Goal: Task Accomplishment & Management: Manage account settings

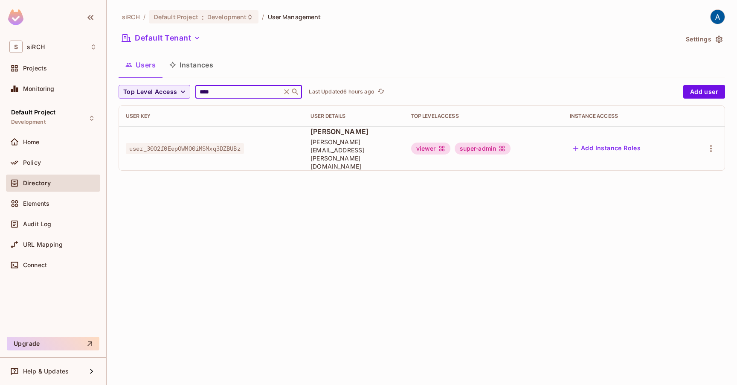
type input "****"
click at [445, 145] on icon at bounding box center [442, 148] width 7 height 7
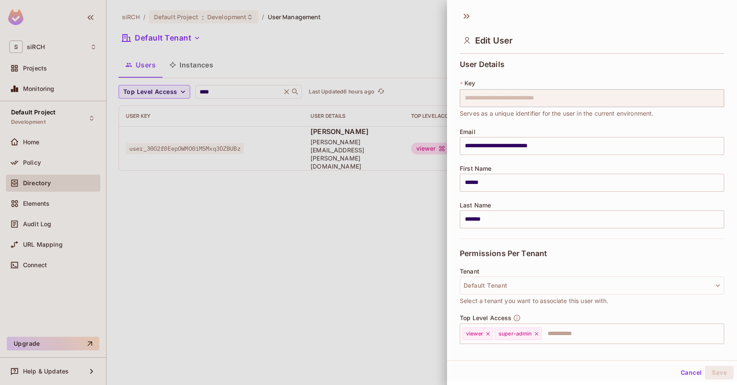
click at [355, 172] on div at bounding box center [368, 192] width 737 height 385
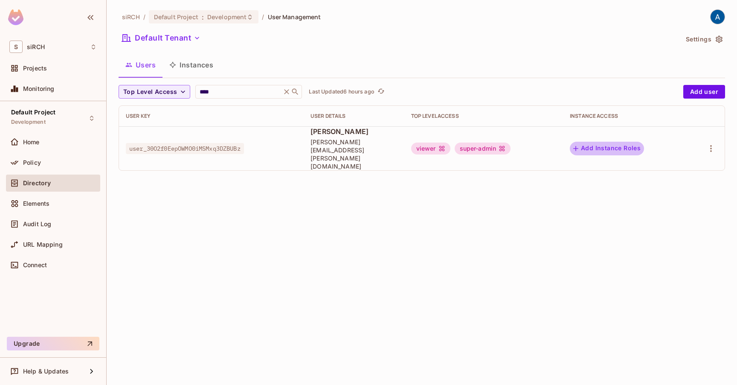
click at [642, 142] on button "Add Instance Roles" at bounding box center [607, 149] width 74 height 14
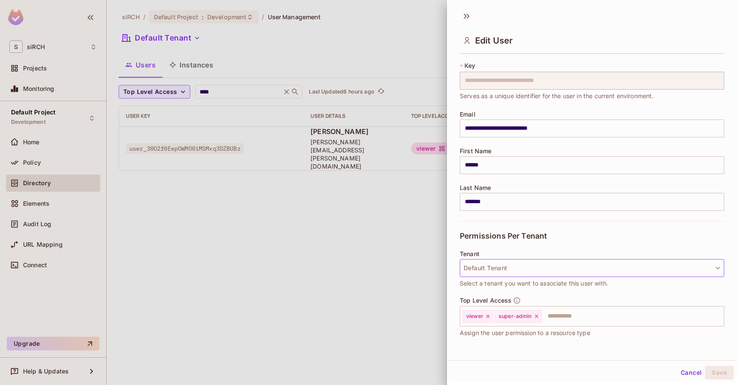
scroll to position [23, 0]
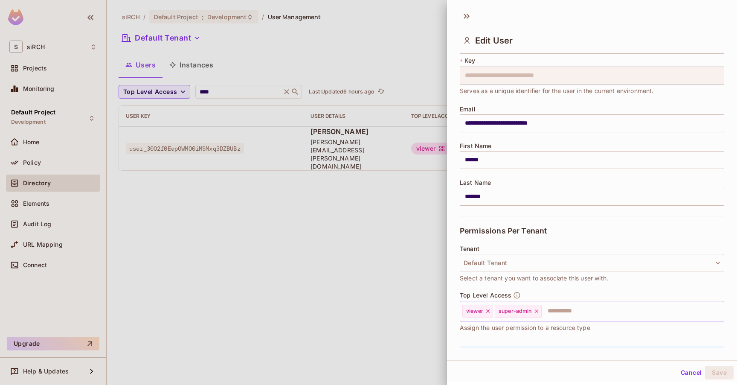
click at [488, 314] on div "viewer" at bounding box center [477, 311] width 31 height 13
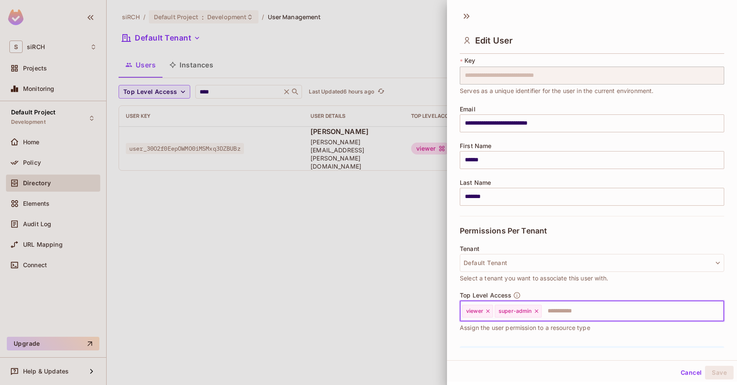
click at [489, 311] on icon at bounding box center [487, 310] width 3 height 3
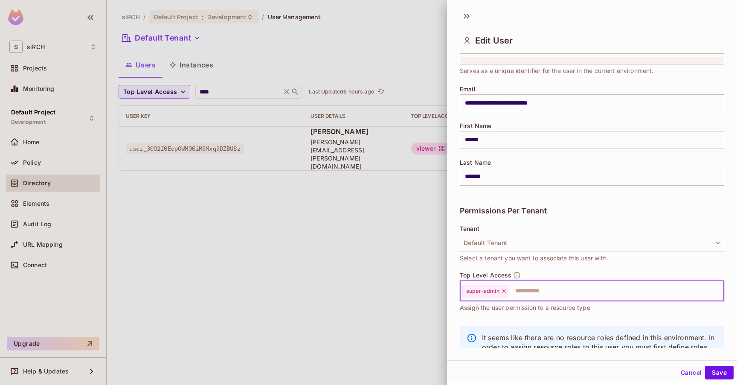
scroll to position [76, 0]
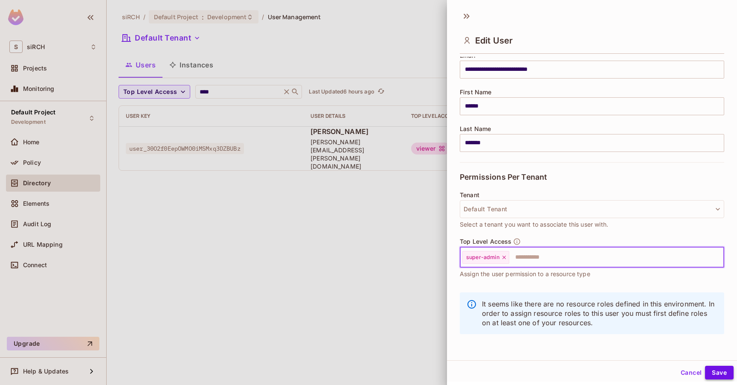
click at [714, 373] on button "Save" at bounding box center [719, 373] width 29 height 14
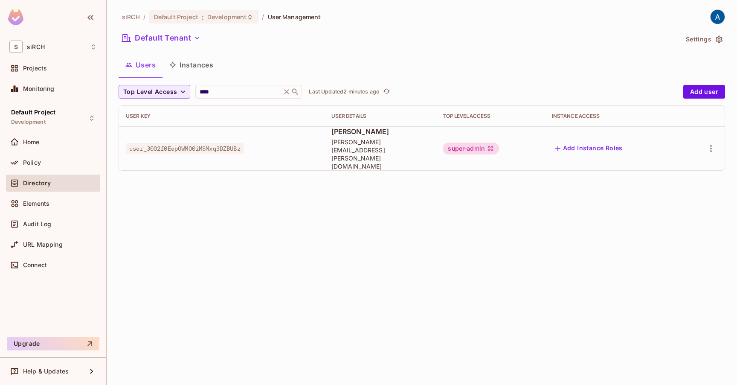
click at [625, 142] on button "Add Instance Roles" at bounding box center [589, 149] width 74 height 14
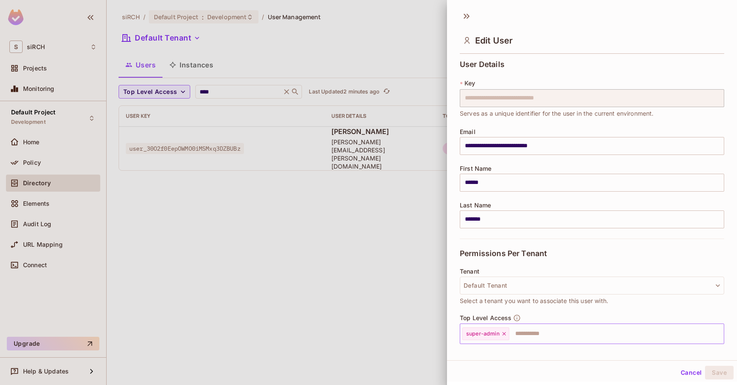
click at [529, 331] on input "text" at bounding box center [609, 333] width 198 height 17
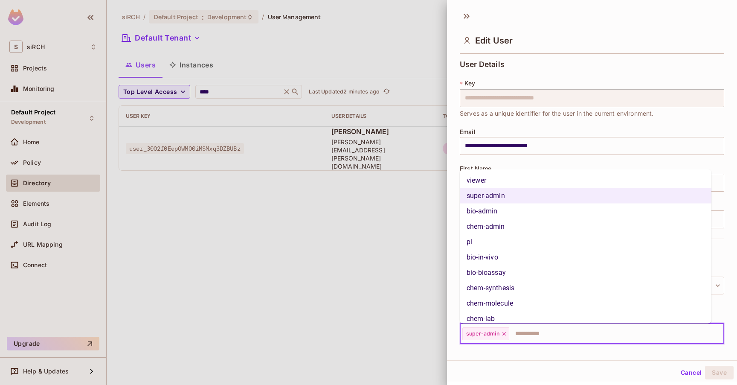
click at [535, 177] on li "viewer" at bounding box center [586, 180] width 252 height 15
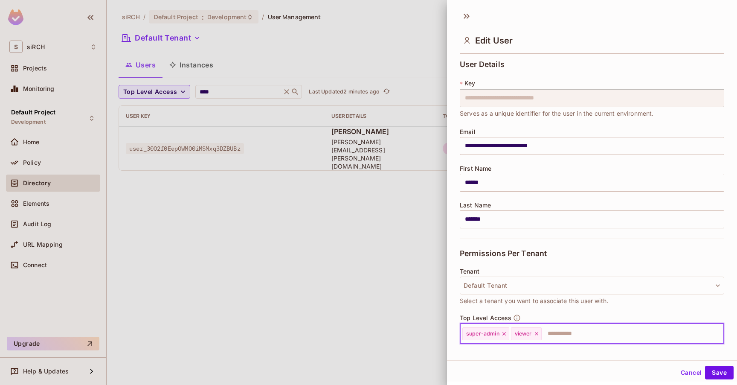
click at [505, 334] on icon at bounding box center [504, 334] width 6 height 6
click at [718, 372] on button "Save" at bounding box center [719, 373] width 29 height 14
